Goal: Complete application form: Complete application form

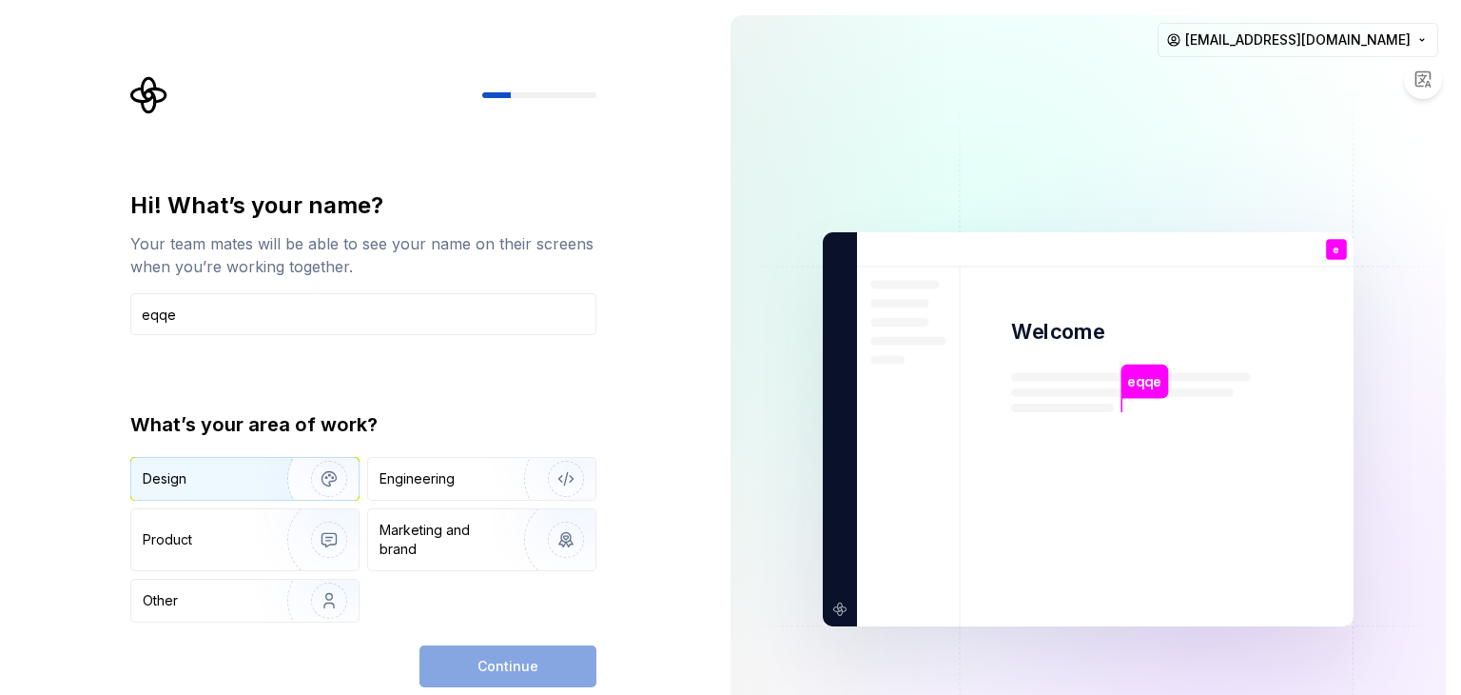
type input "eqqe"
click at [249, 469] on div "Design" at bounding box center [203, 478] width 120 height 19
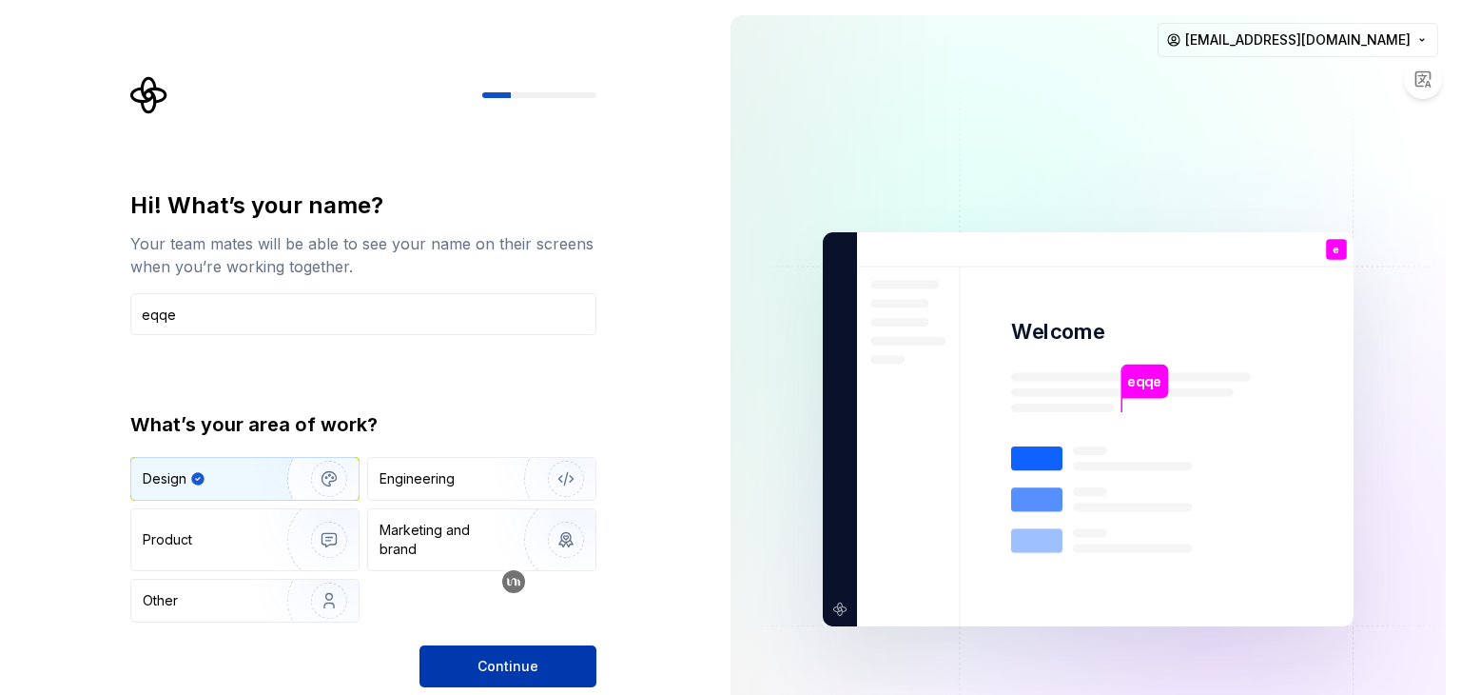
click at [540, 675] on button "Continue" at bounding box center [508, 666] width 177 height 42
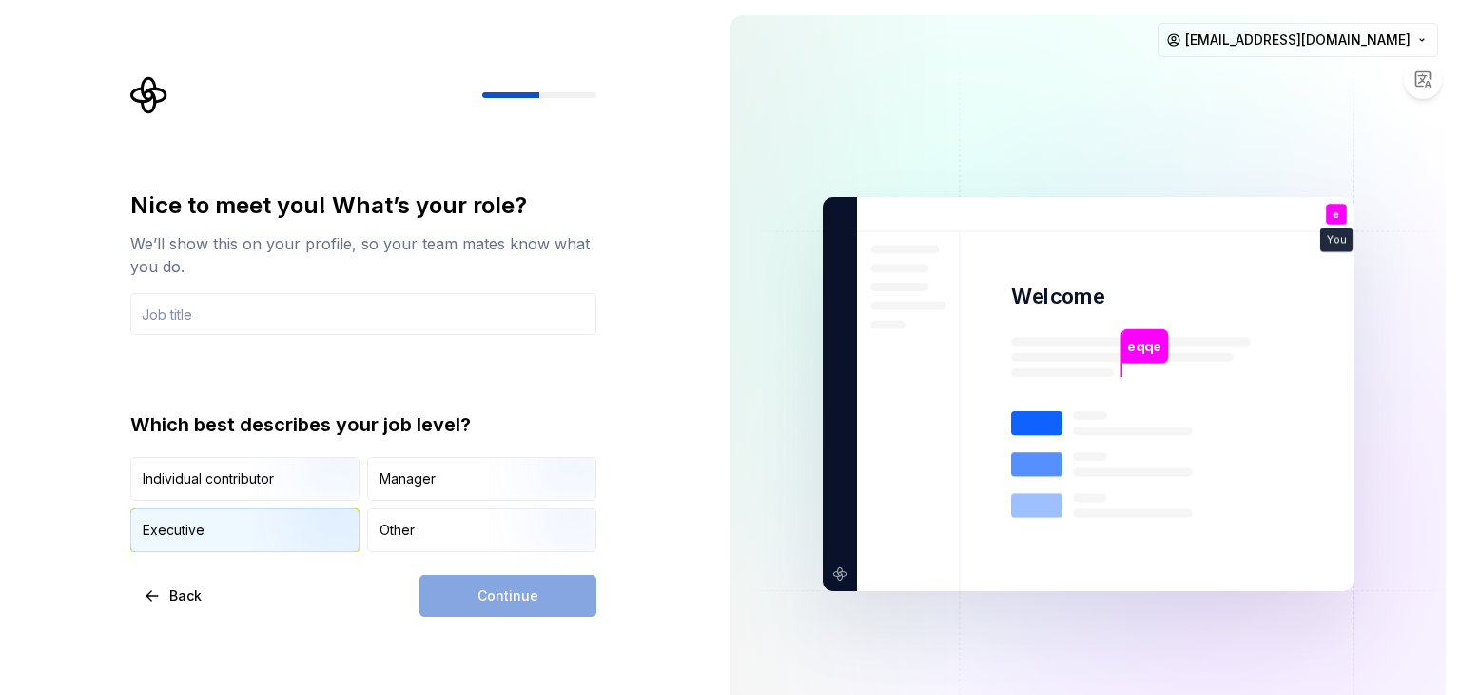
click at [189, 530] on div "Executive" at bounding box center [174, 529] width 62 height 19
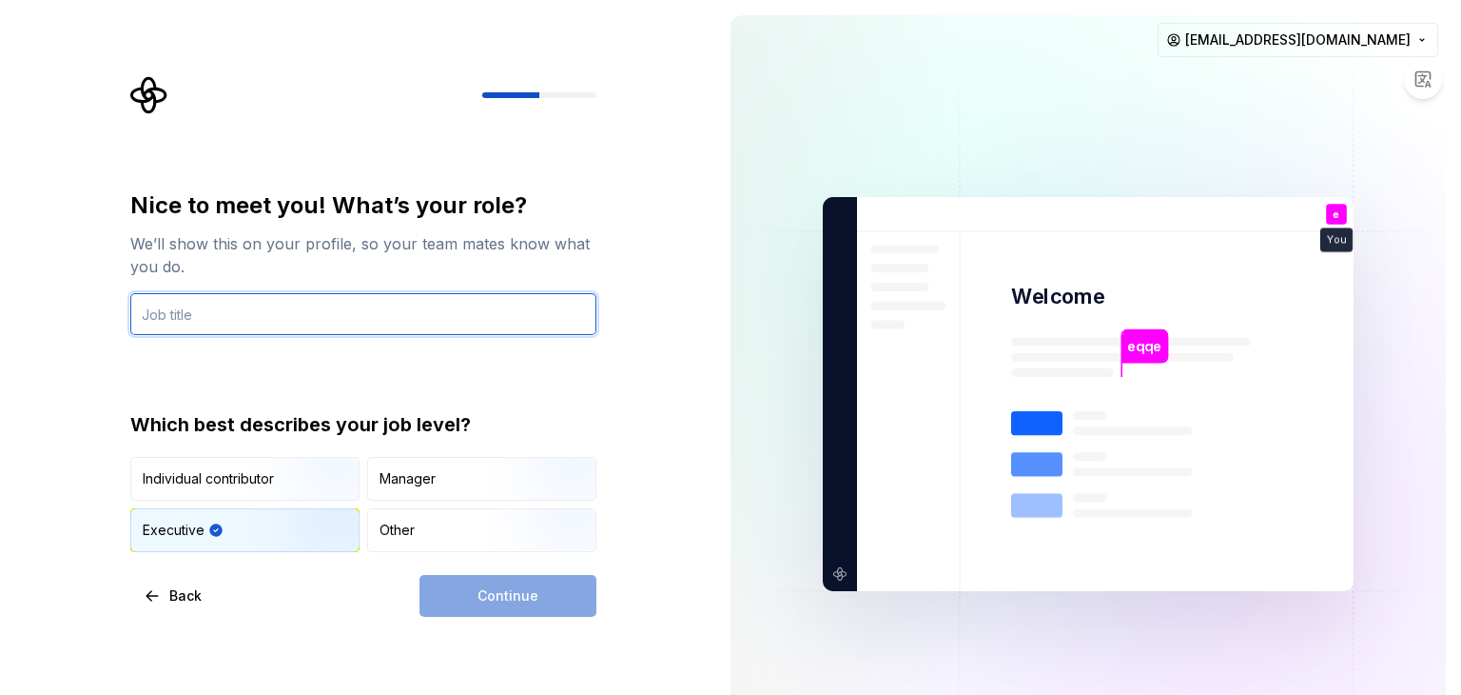
click at [157, 312] on input "text" at bounding box center [363, 314] width 466 height 42
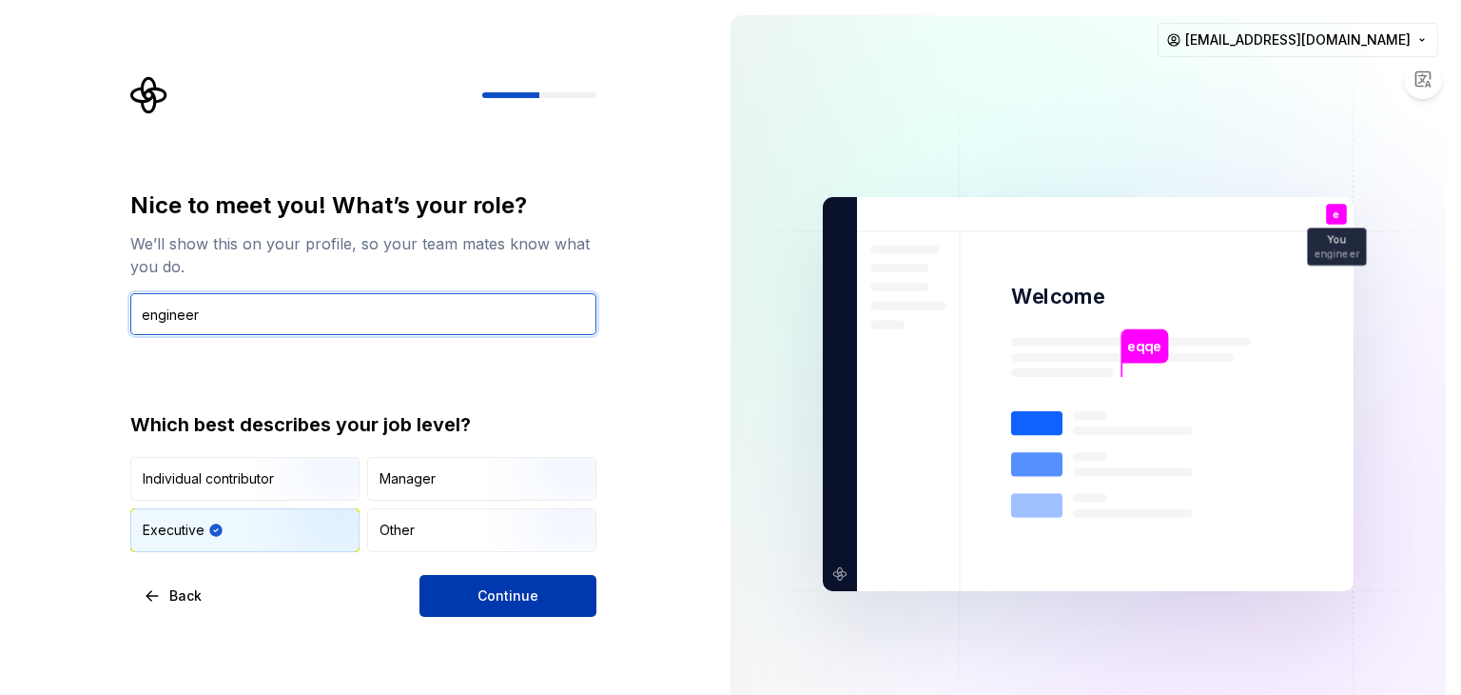
type input "engineer"
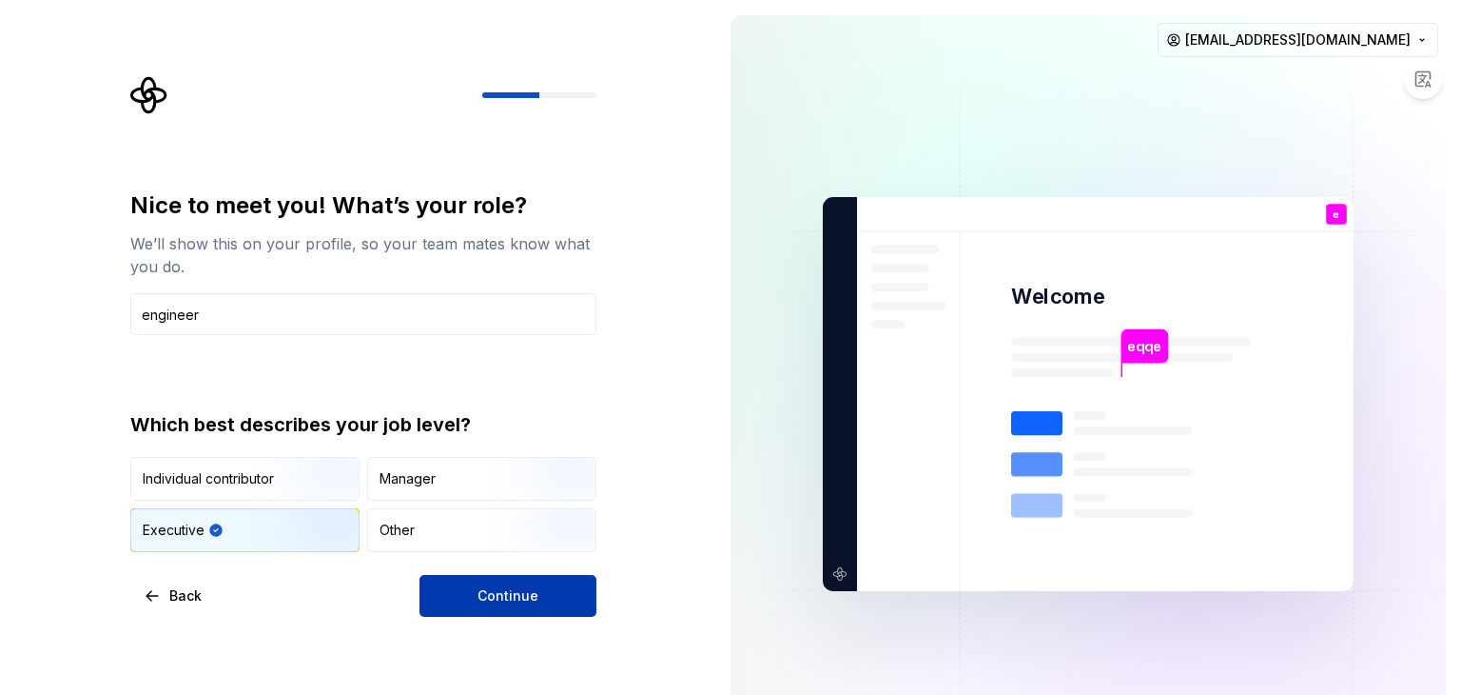
click at [518, 592] on span "Continue" at bounding box center [508, 595] width 61 height 19
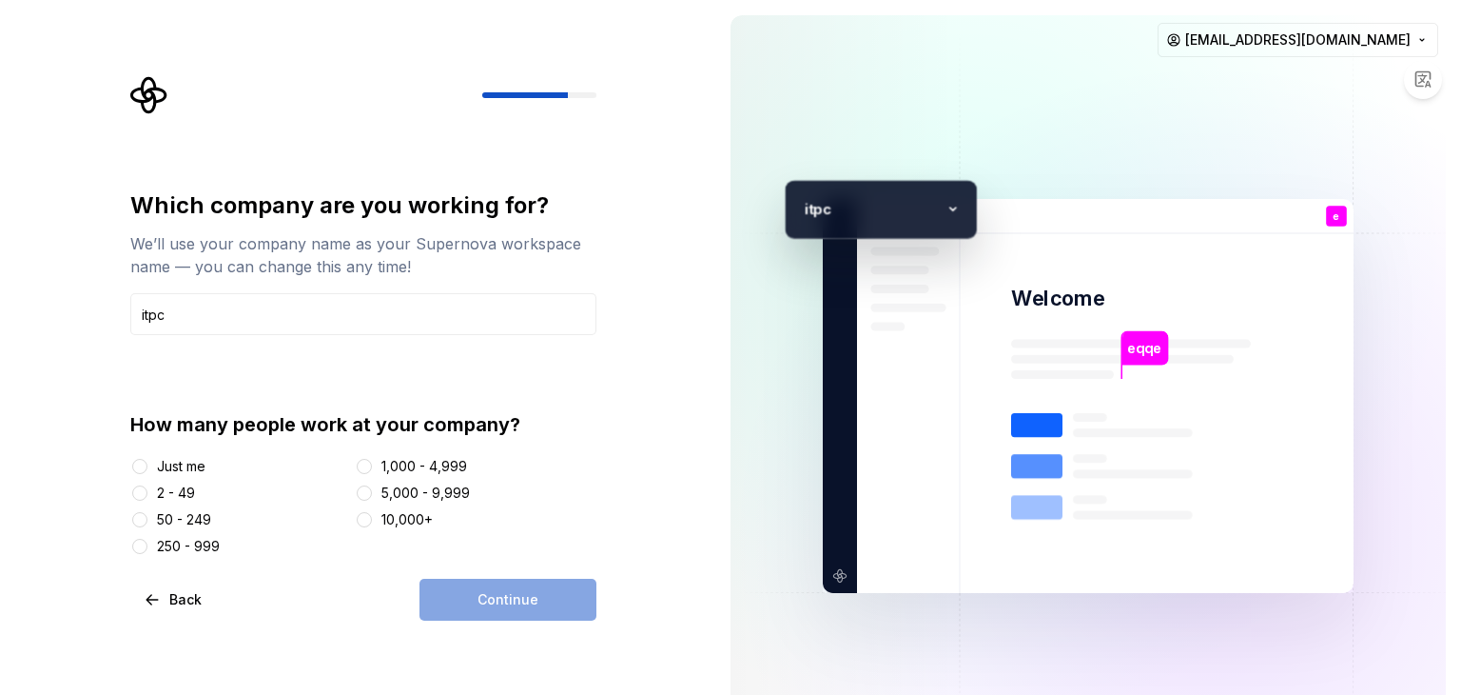
type input "itpc"
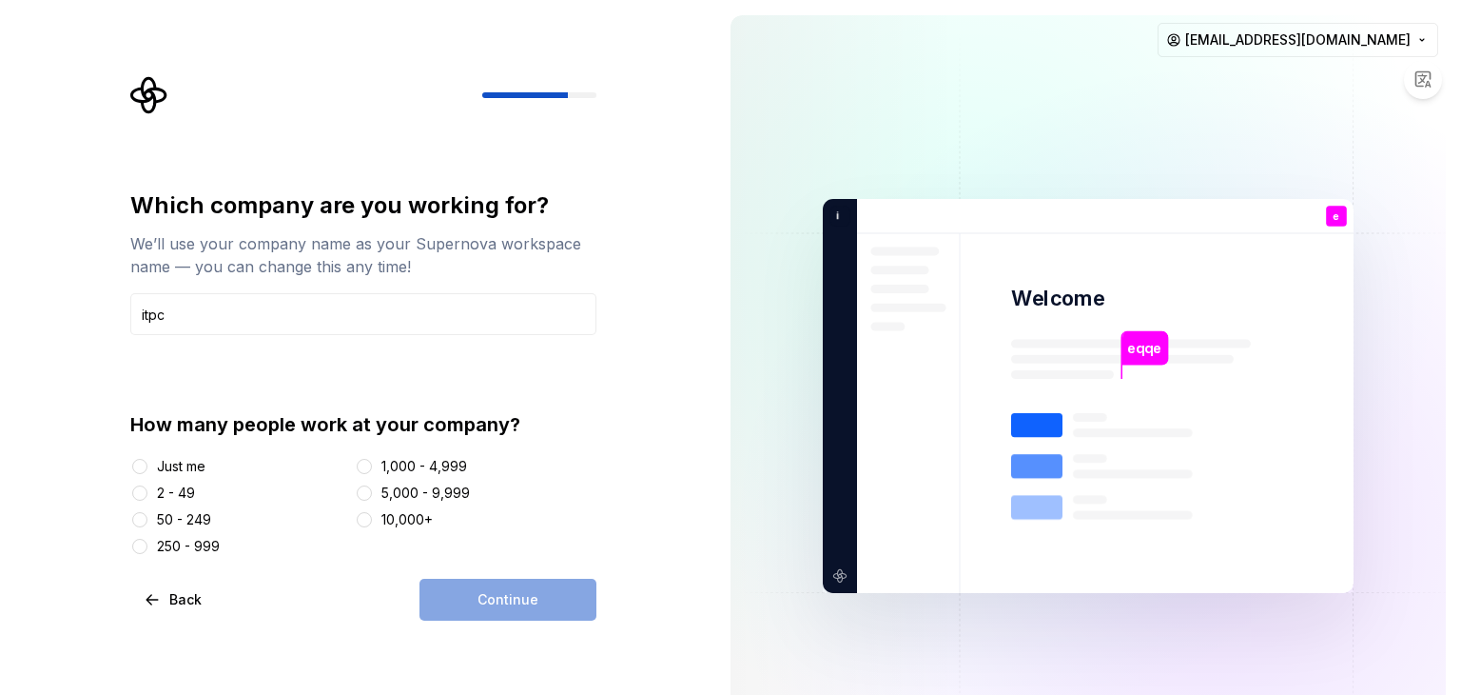
click at [186, 514] on div "50 - 249" at bounding box center [184, 519] width 54 height 19
click at [147, 514] on button "50 - 249" at bounding box center [139, 519] width 15 height 15
click at [543, 610] on button "Continue" at bounding box center [508, 599] width 177 height 42
